Goal: Task Accomplishment & Management: Manage account settings

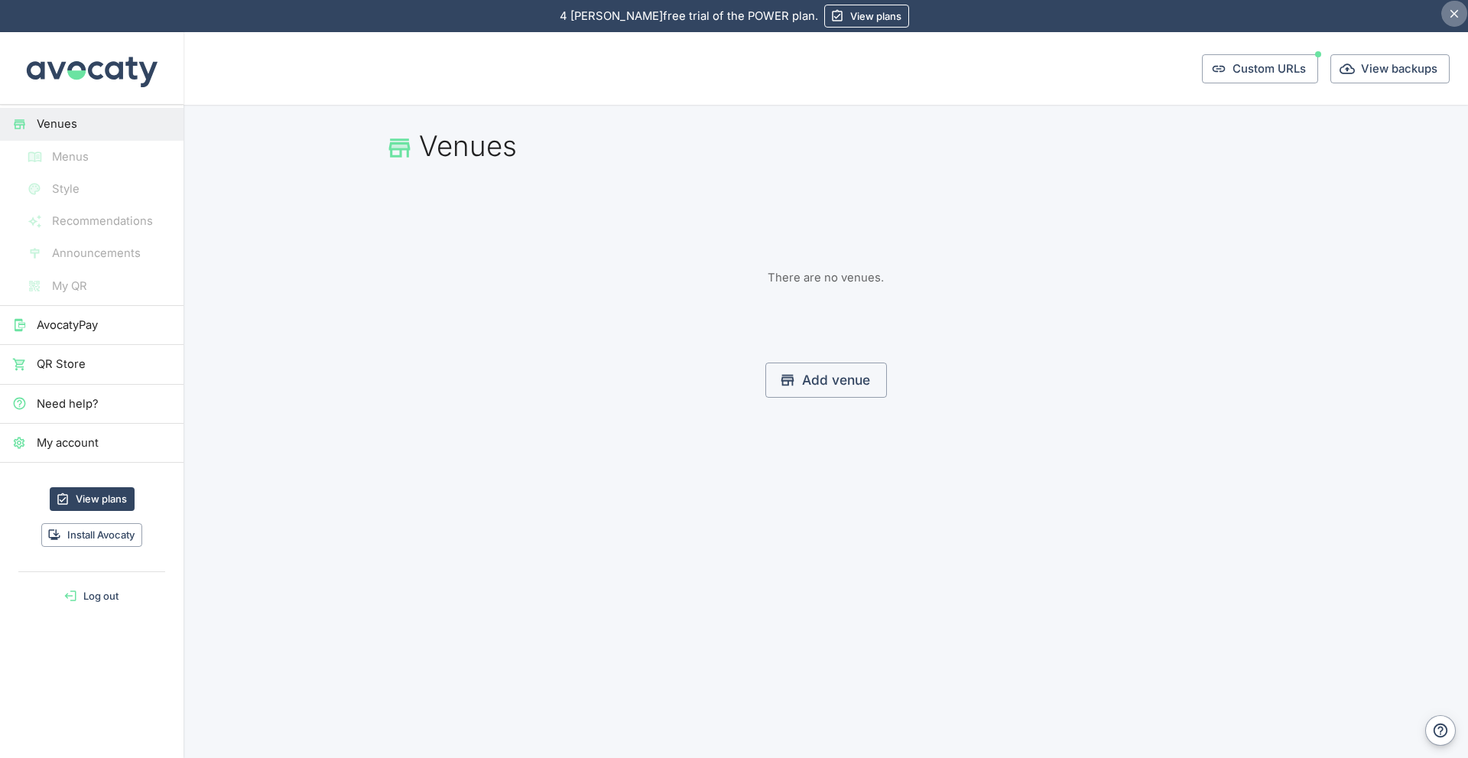
click at [1455, 21] on icon "Hide notice" at bounding box center [1455, 14] width 15 height 15
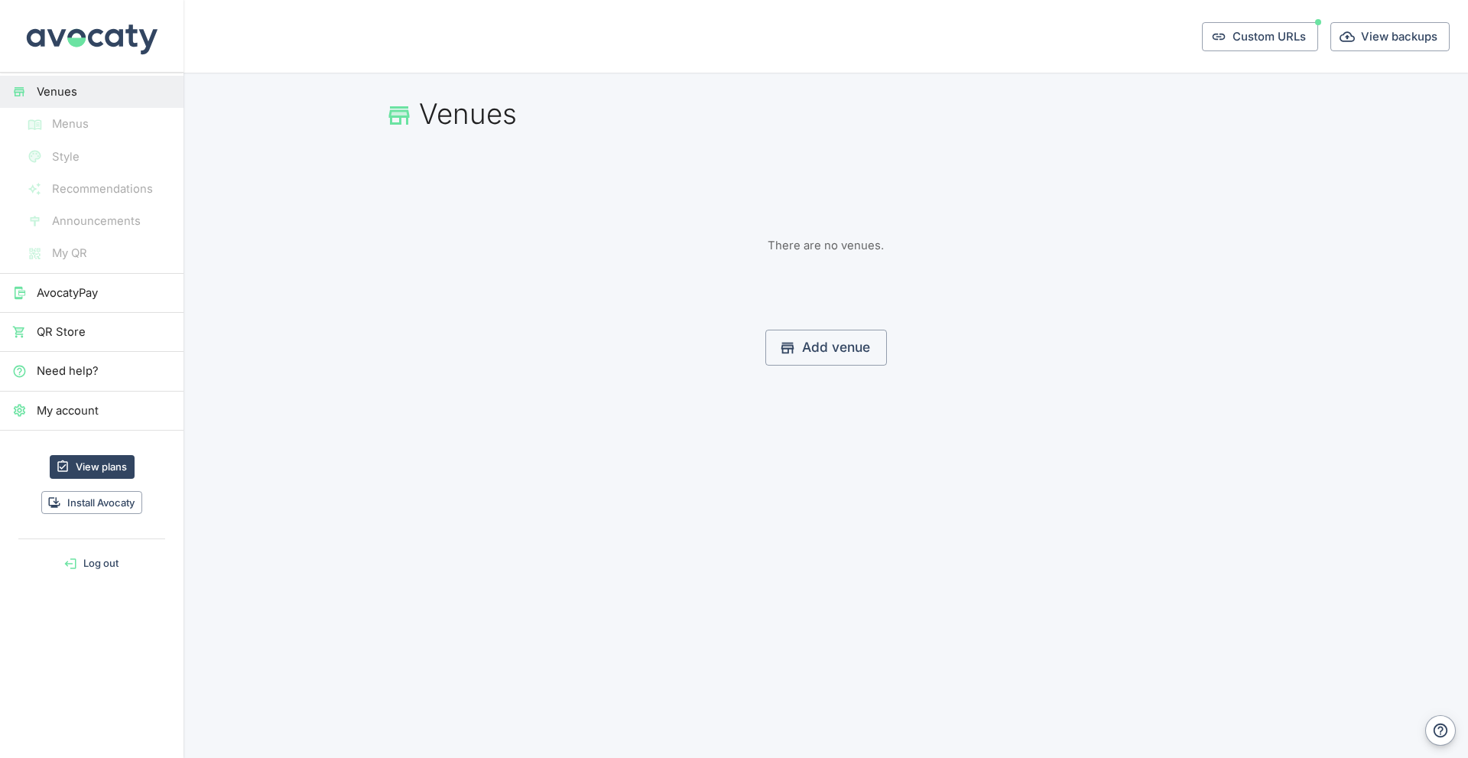
click at [114, 567] on button "Log out" at bounding box center [91, 563] width 171 height 24
